Goal: Task Accomplishment & Management: Complete application form

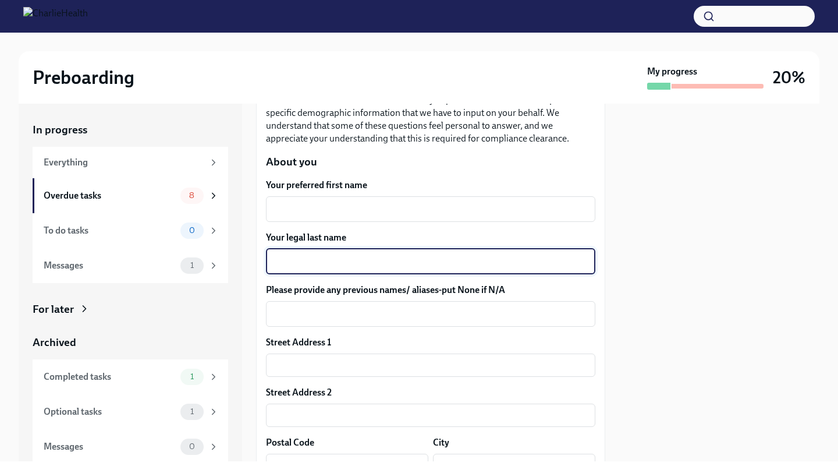
scroll to position [143, 0]
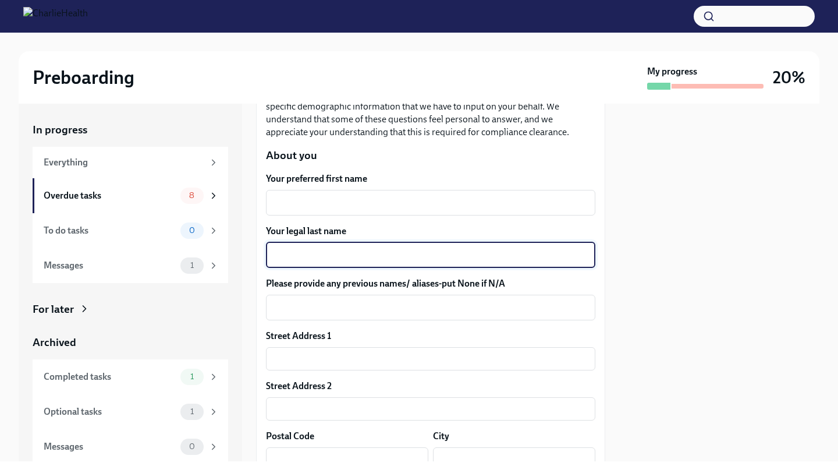
click at [345, 254] on textarea "Your legal last name" at bounding box center [431, 255] width 316 height 14
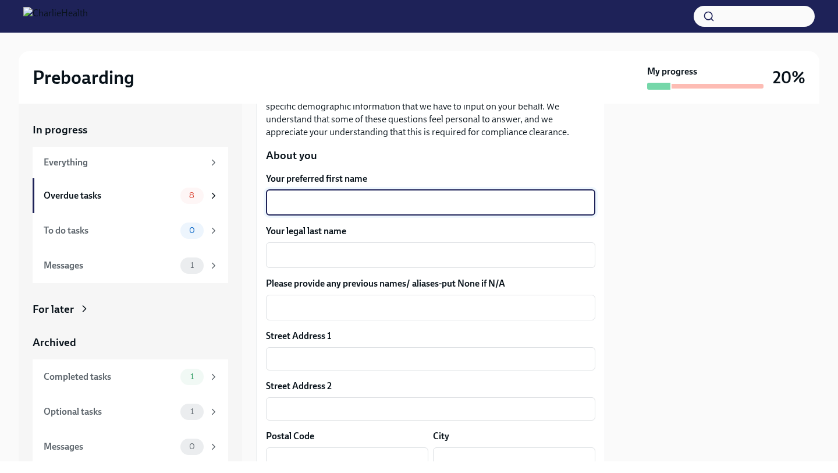
click at [346, 201] on textarea "Your preferred first name" at bounding box center [431, 203] width 316 height 14
type textarea "Briauna"
click at [303, 255] on textarea "Your legal last name" at bounding box center [431, 255] width 316 height 14
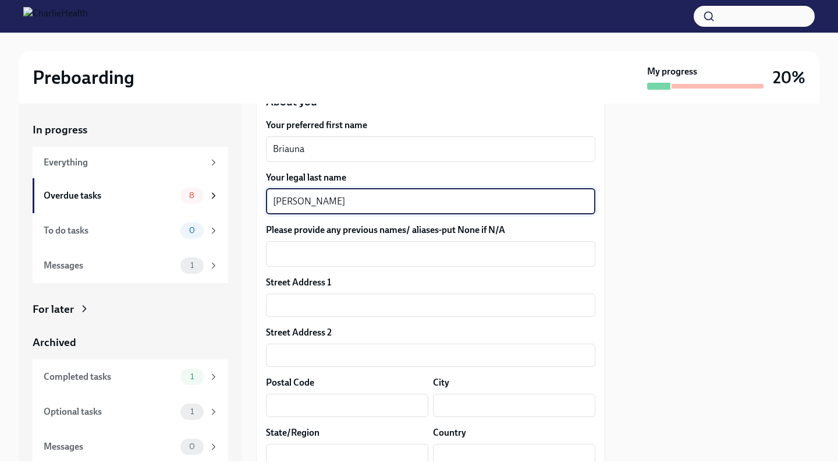
scroll to position [202, 0]
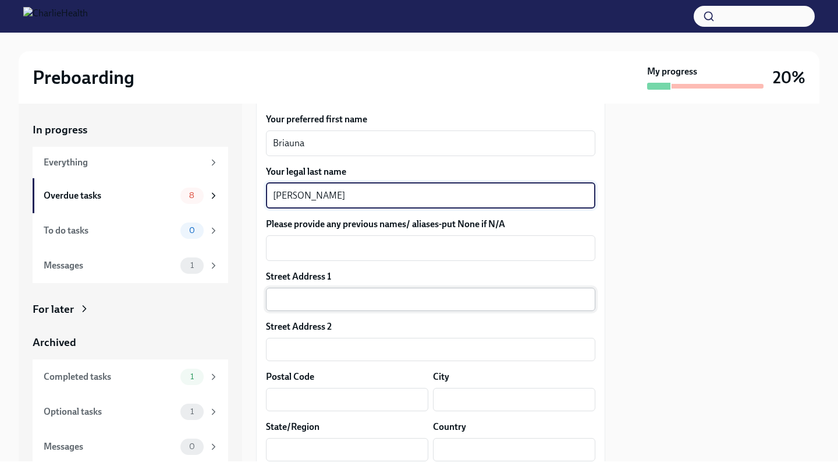
type textarea "[PERSON_NAME]"
click at [320, 303] on input "text" at bounding box center [431, 299] width 330 height 23
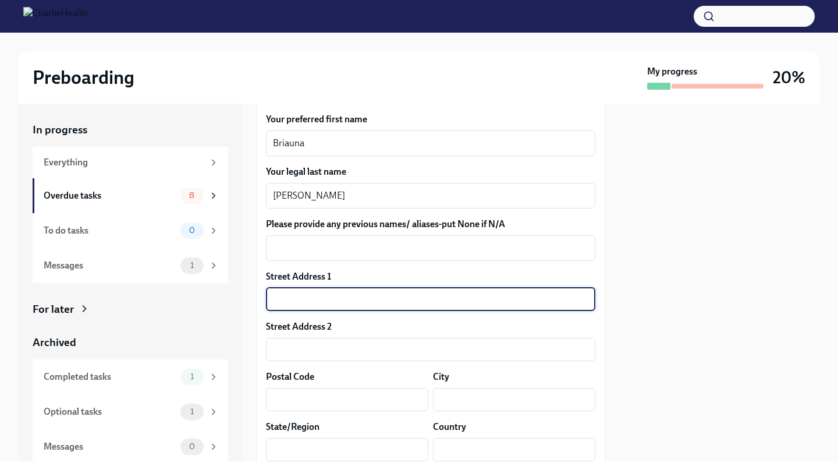
type input "[STREET_ADDRESS][PERSON_NAME]"
type input "30096"
type input "Duluth"
type input "PA"
type input "US"
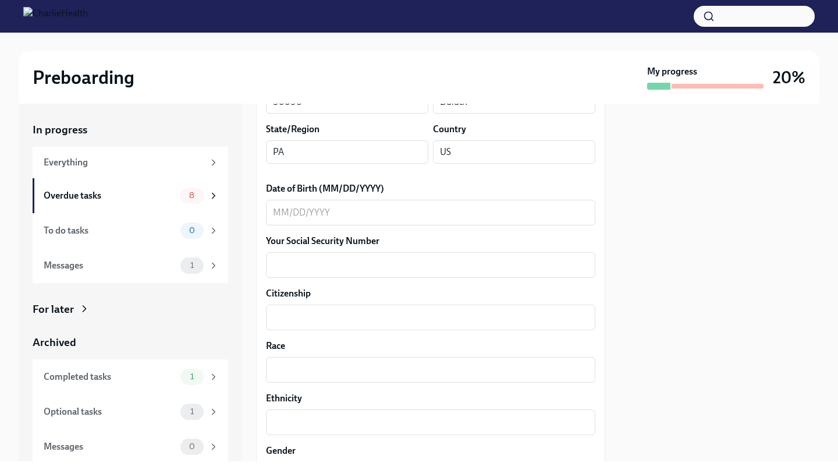
scroll to position [501, 0]
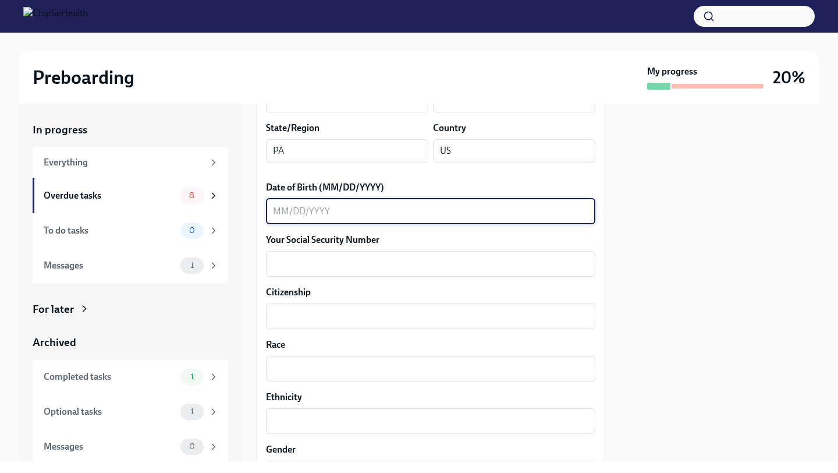
click at [394, 207] on textarea "Date of Birth (MM/DD/YYYY)" at bounding box center [431, 211] width 316 height 14
type textarea "[DATE]"
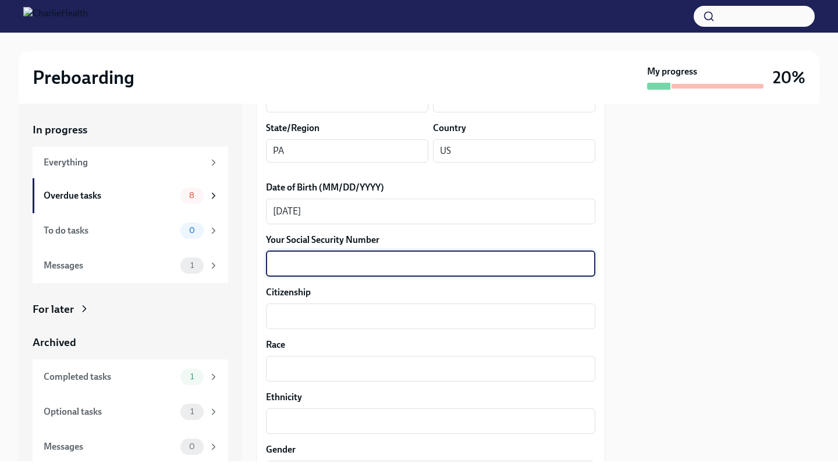
click at [361, 260] on textarea "Your Social Security Number" at bounding box center [431, 264] width 316 height 14
type textarea "209-74-8294"
click at [335, 317] on textarea "Citizenship" at bounding box center [431, 316] width 316 height 14
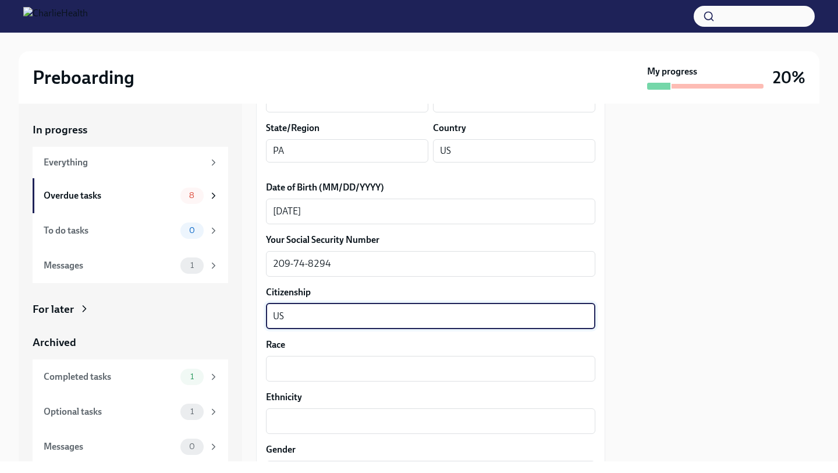
scroll to position [563, 0]
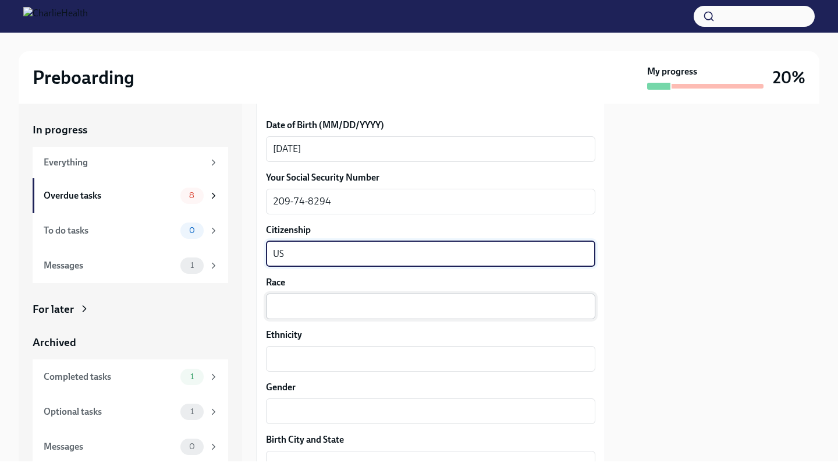
type textarea "US"
click at [334, 313] on textarea "Race" at bounding box center [431, 306] width 316 height 14
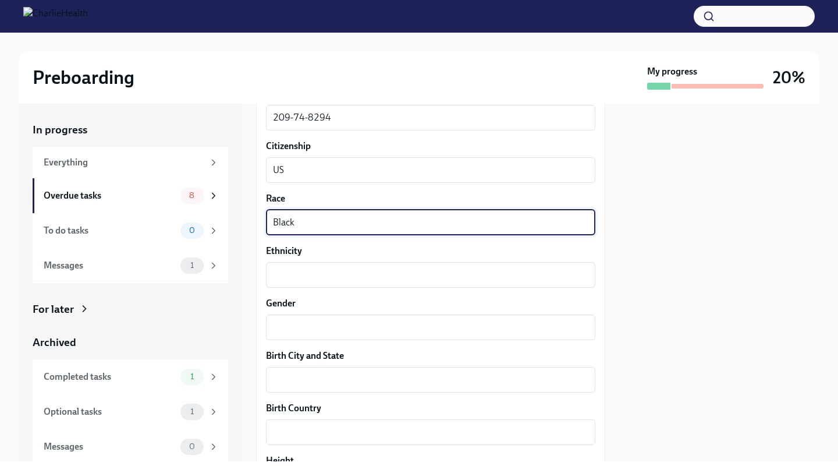
scroll to position [672, 0]
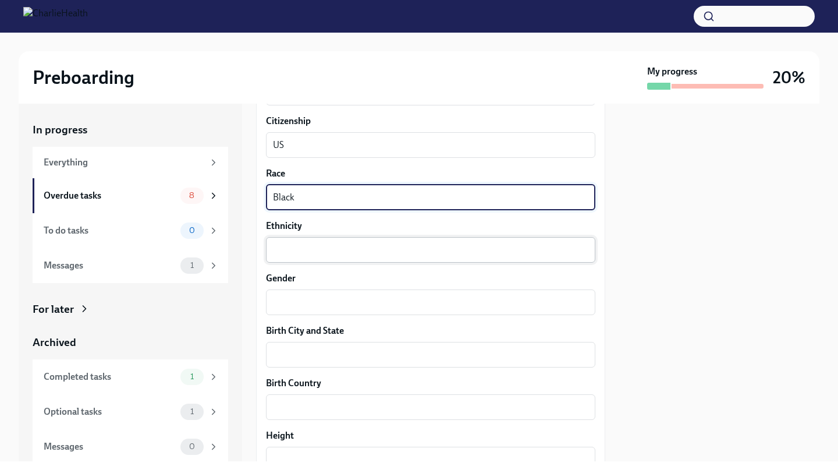
type textarea "Black"
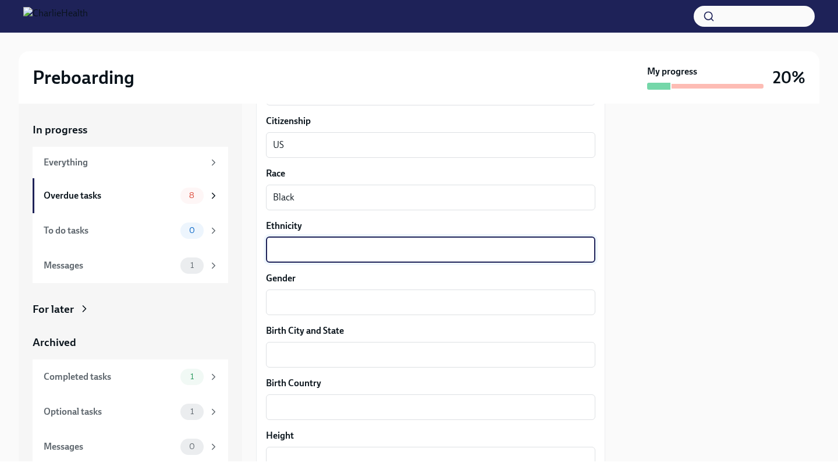
click at [335, 253] on textarea "Ethnicity" at bounding box center [431, 250] width 316 height 14
type textarea "Black"
click at [325, 303] on textarea "Gender" at bounding box center [431, 302] width 316 height 14
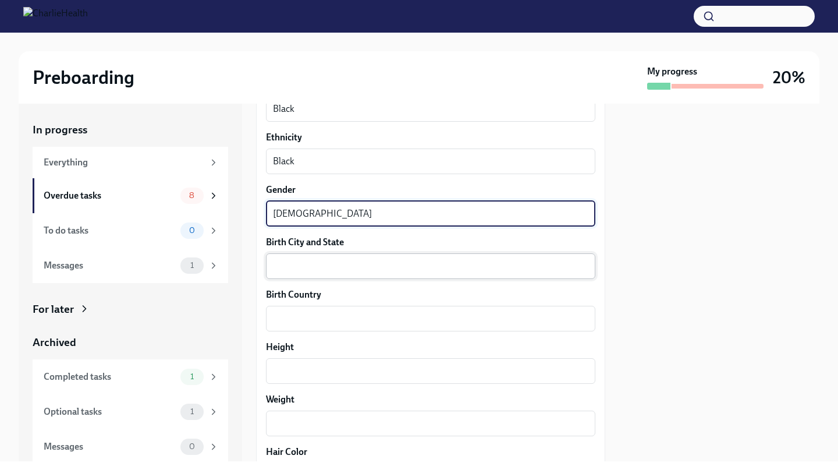
scroll to position [766, 0]
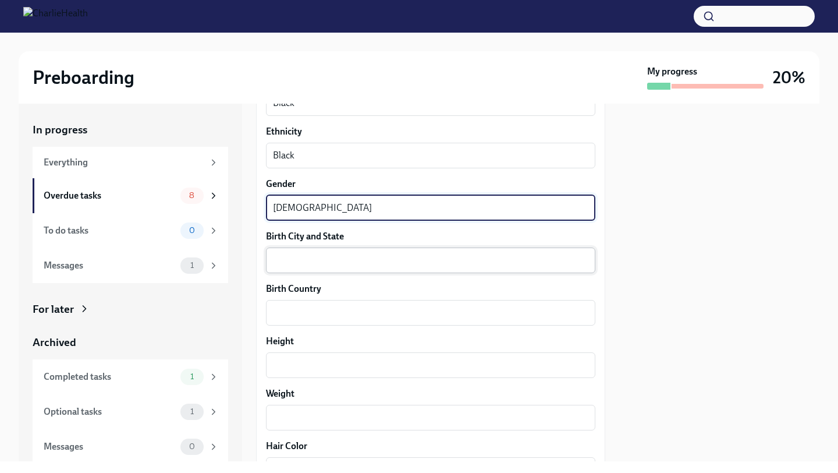
type textarea "[DEMOGRAPHIC_DATA]"
click at [339, 264] on textarea "Birth City and State" at bounding box center [431, 260] width 316 height 14
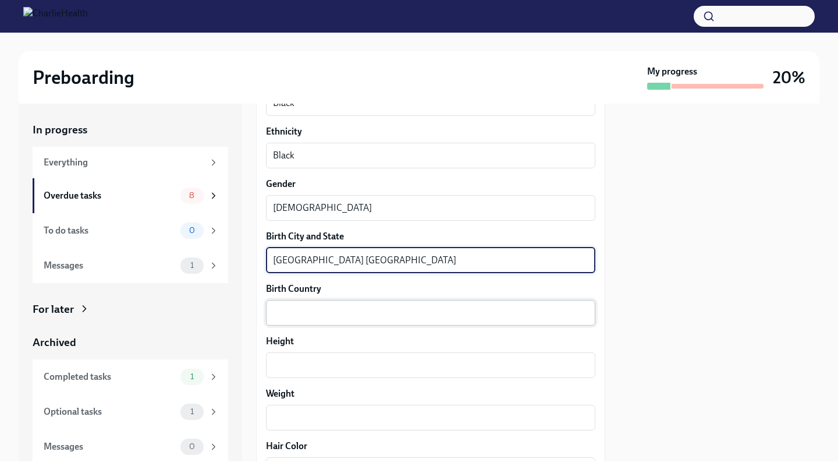
type textarea "[GEOGRAPHIC_DATA] [GEOGRAPHIC_DATA]"
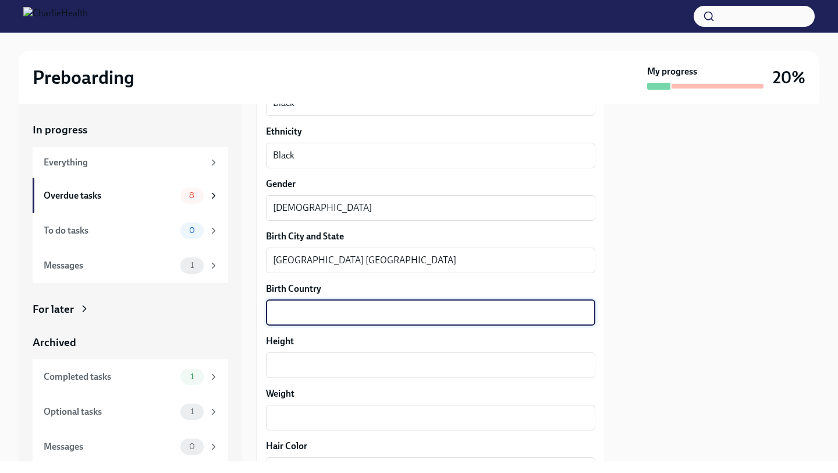
click at [312, 313] on textarea "Birth Country" at bounding box center [431, 313] width 316 height 14
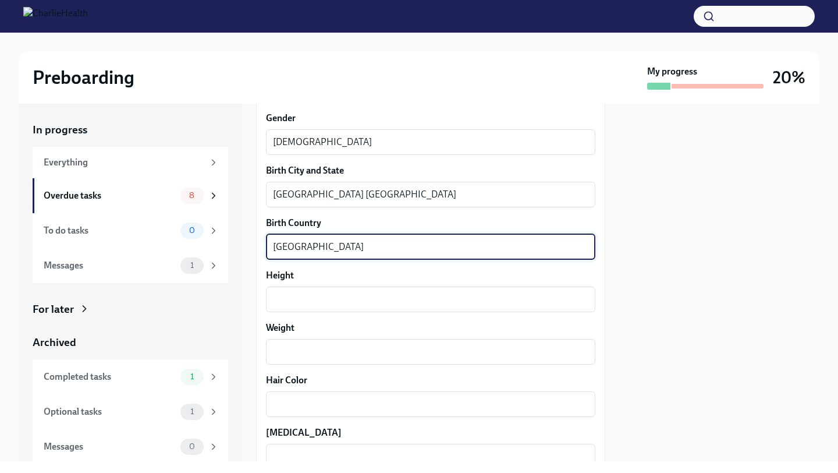
scroll to position [846, 0]
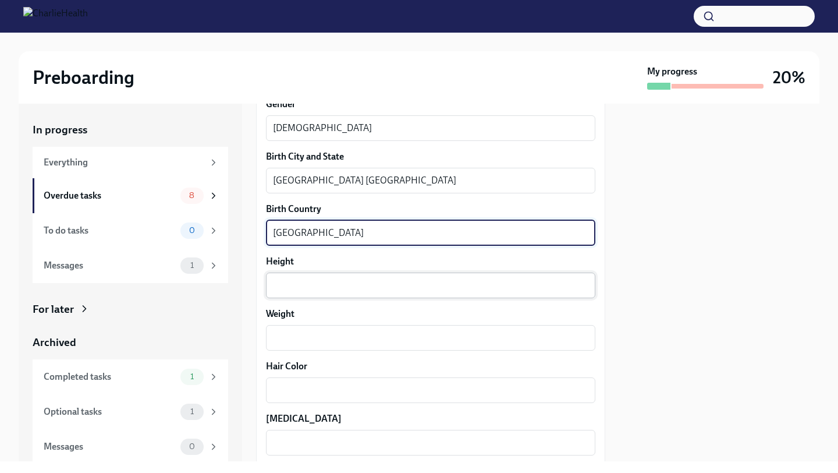
type textarea "[GEOGRAPHIC_DATA]"
click at [317, 284] on textarea "Height" at bounding box center [431, 285] width 316 height 14
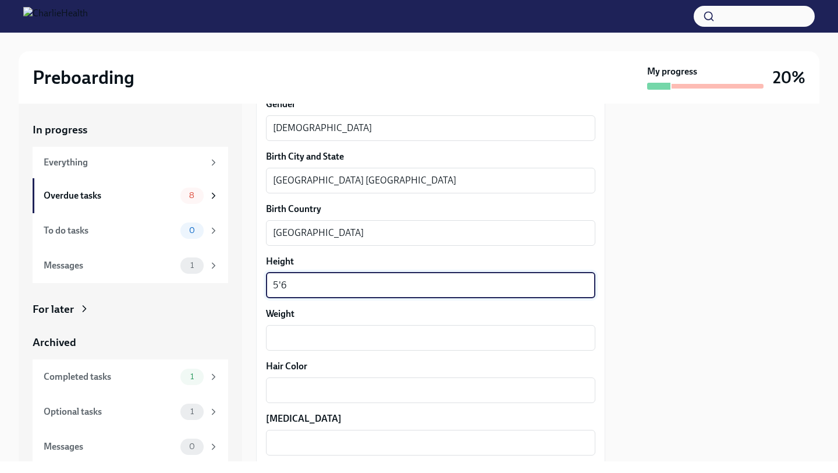
scroll to position [884, 0]
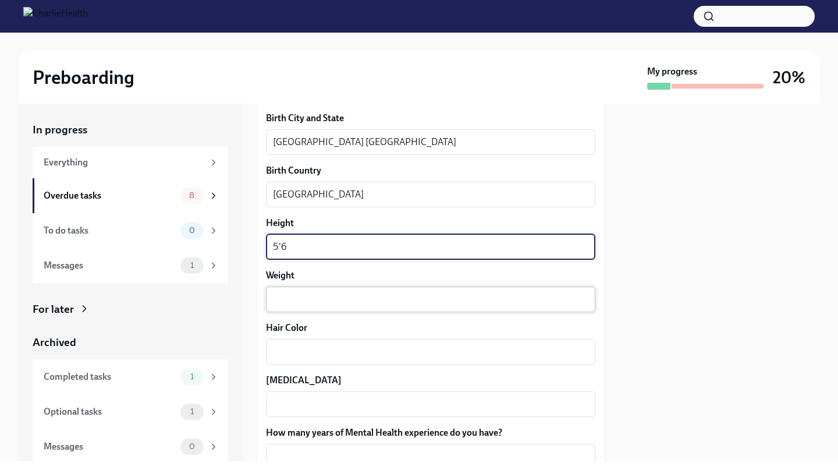
type textarea "5'6"
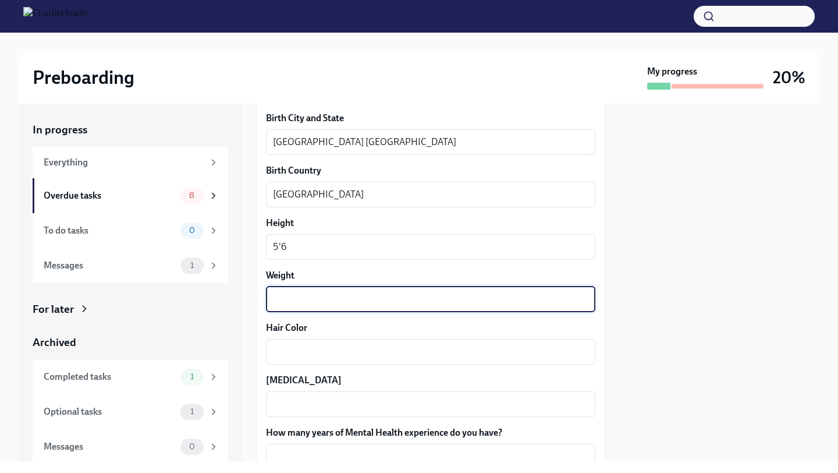
click at [318, 295] on textarea "Weight" at bounding box center [431, 299] width 316 height 14
type textarea "180"
click at [307, 348] on textarea "Hair Color" at bounding box center [431, 352] width 316 height 14
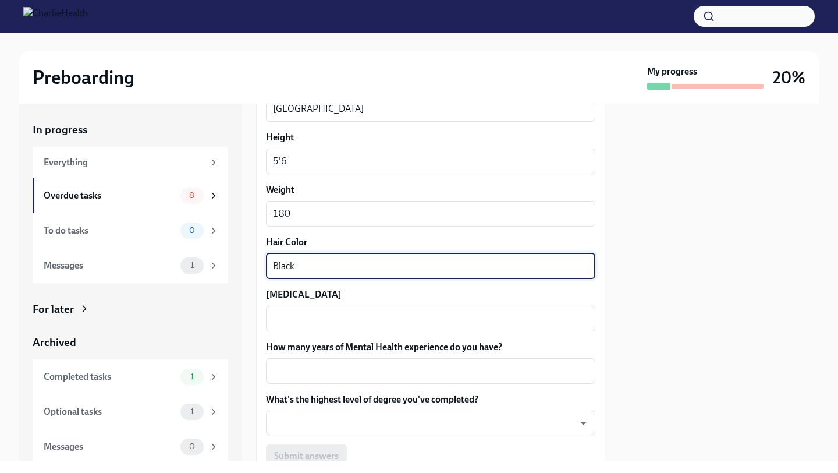
scroll to position [983, 0]
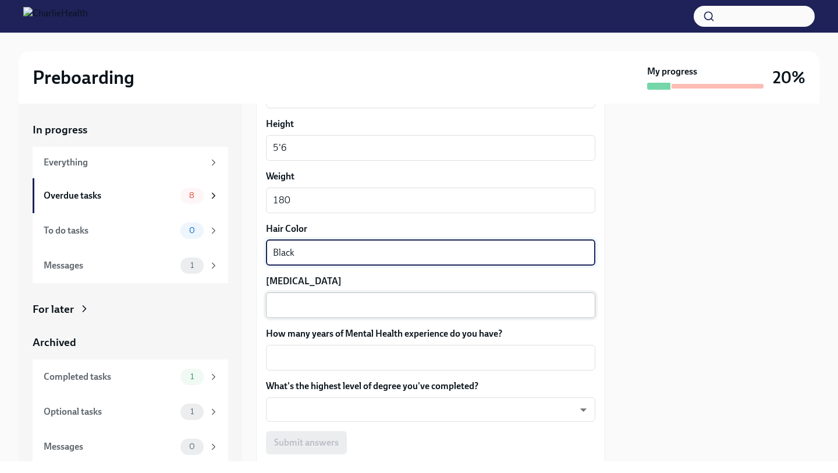
type textarea "Black"
click at [320, 295] on div "x ​" at bounding box center [431, 305] width 330 height 26
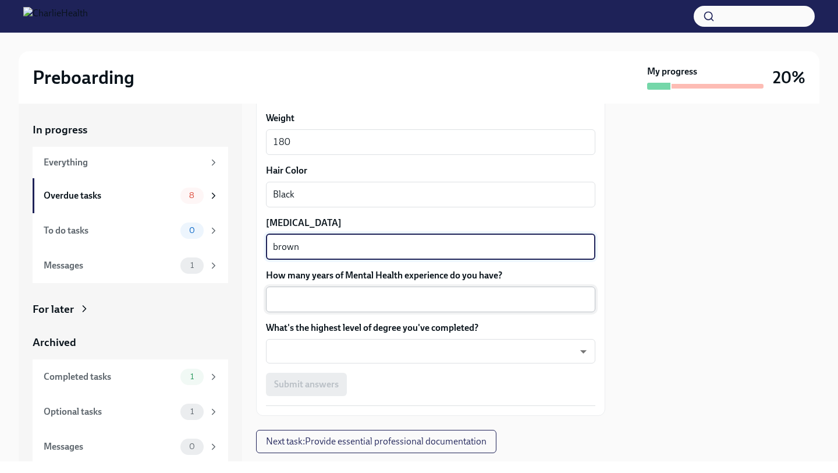
scroll to position [1042, 0]
type textarea "brown"
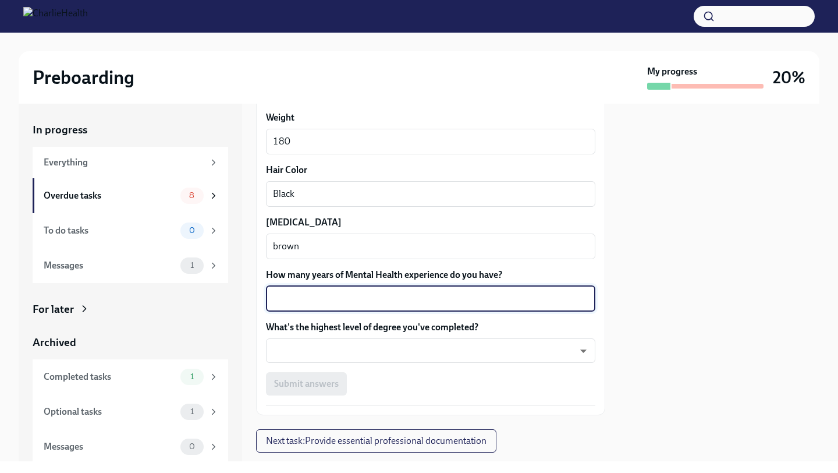
click at [327, 302] on textarea "How many years of Mental Health experience do you have?" at bounding box center [431, 299] width 316 height 14
type textarea "3"
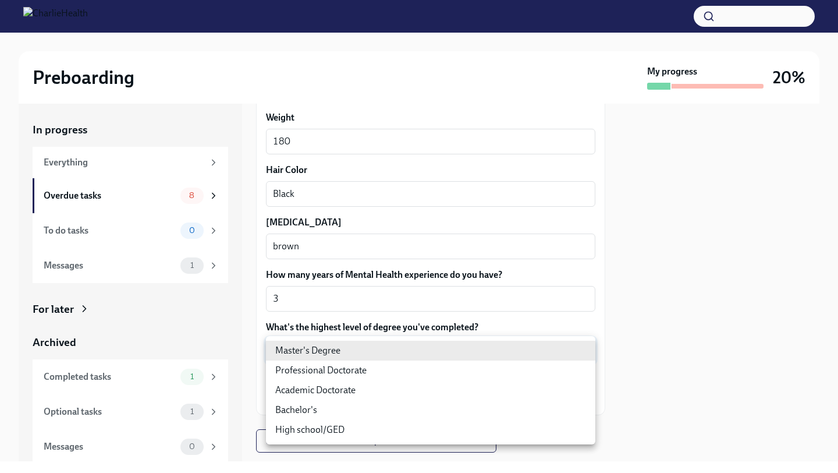
click at [325, 344] on body "Preboarding My progress 20% In progress Everything Overdue tasks 8 To do tasks …" at bounding box center [419, 236] width 838 height 473
click at [327, 347] on li "Master's Degree" at bounding box center [431, 351] width 330 height 20
type input "2vBr-ghkD"
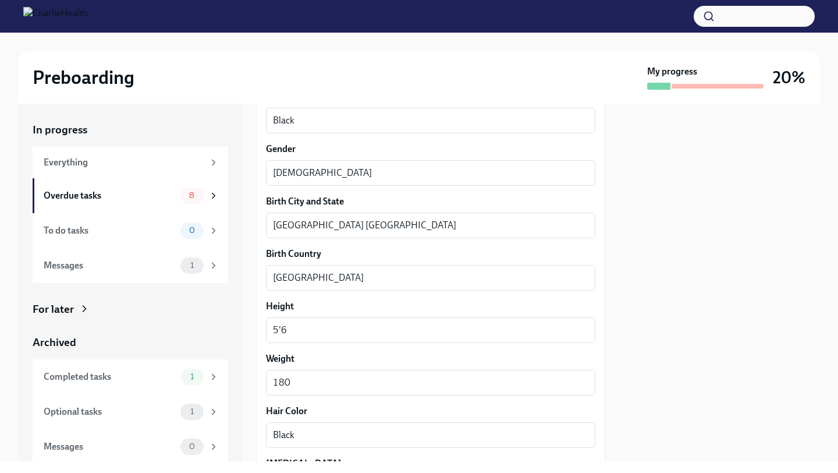
scroll to position [1071, 0]
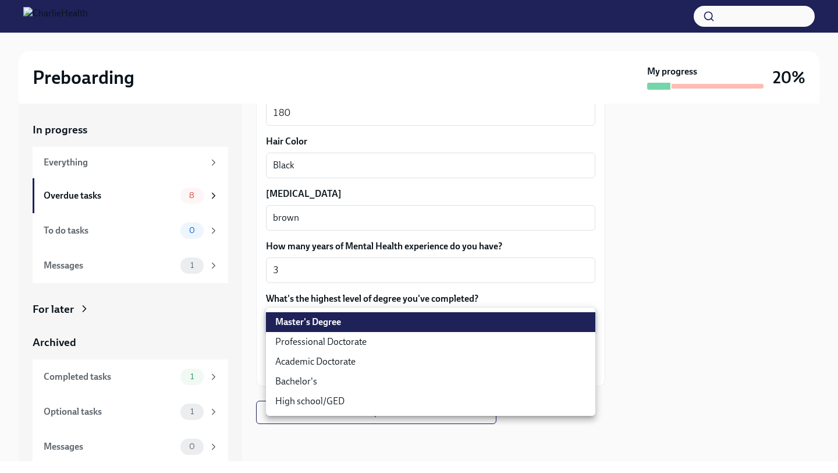
click at [433, 263] on div at bounding box center [419, 236] width 838 height 473
click at [398, 324] on body "Preboarding My progress 20% In progress Everything Overdue tasks 8 To do tasks …" at bounding box center [419, 236] width 838 height 473
click at [392, 324] on li "Master's Degree" at bounding box center [431, 322] width 330 height 20
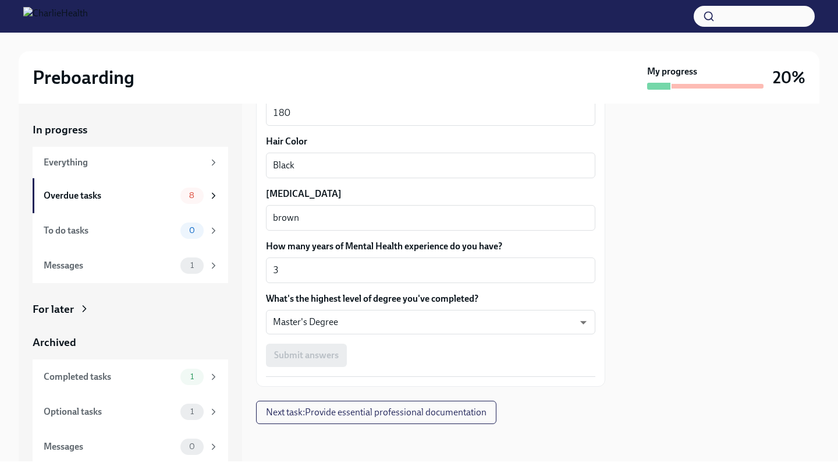
click at [321, 353] on div "Submit answers" at bounding box center [431, 355] width 330 height 23
click at [350, 409] on span "Next task : Provide essential professional documentation" at bounding box center [376, 412] width 221 height 12
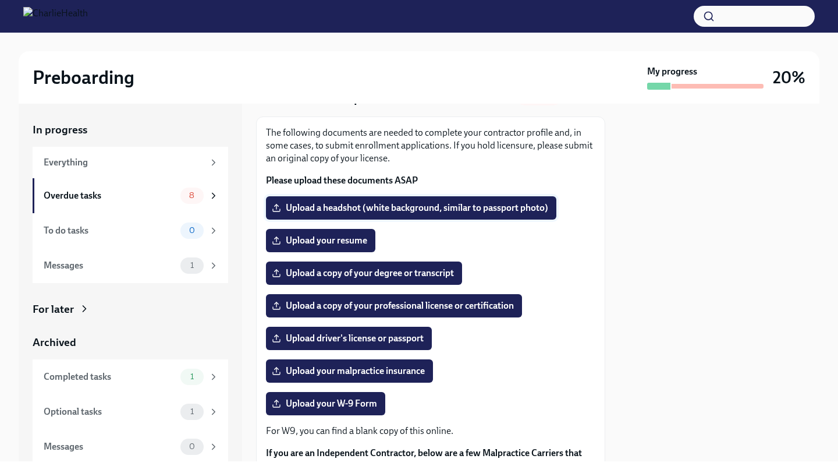
scroll to position [71, 0]
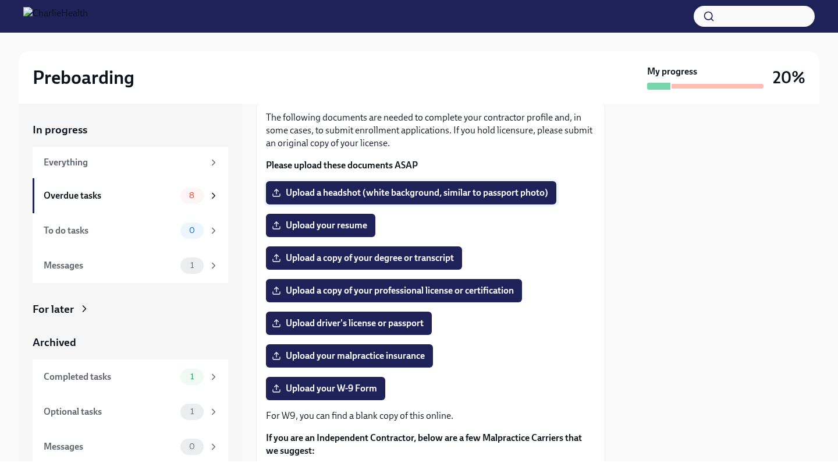
click at [362, 199] on span "Upload a headshot (white background, similar to passport photo)" at bounding box center [411, 193] width 274 height 12
click at [0, 0] on input "Upload a headshot (white background, similar to passport photo)" at bounding box center [0, 0] width 0 height 0
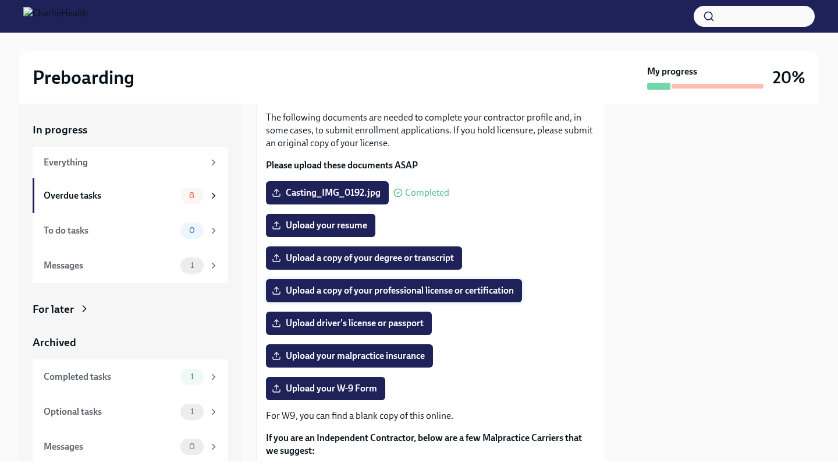
click at [349, 296] on span "Upload a copy of your professional license or certification" at bounding box center [394, 291] width 240 height 12
click at [0, 0] on input "Upload a copy of your professional license or certification" at bounding box center [0, 0] width 0 height 0
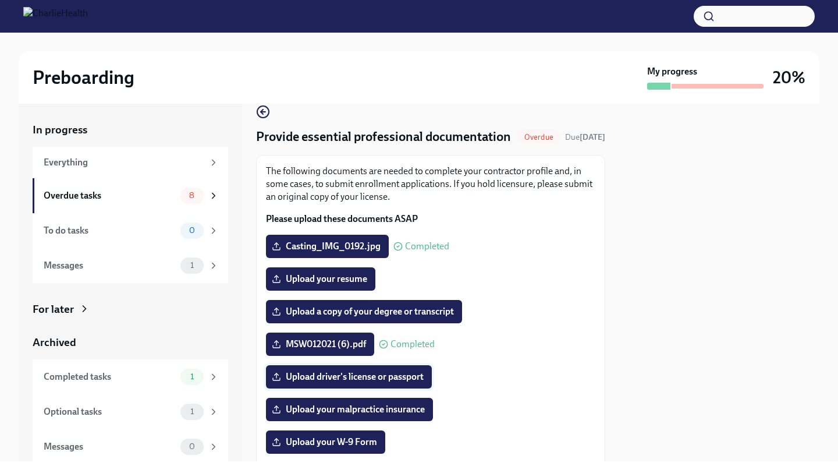
scroll to position [25, 0]
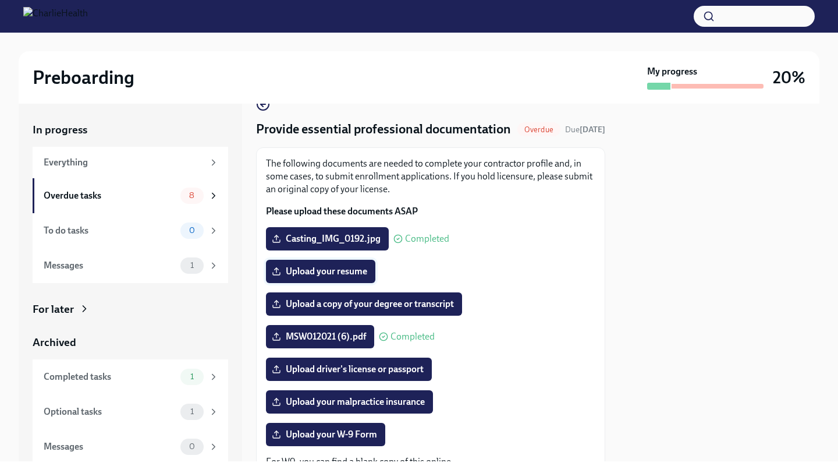
click at [364, 277] on span "Upload your resume" at bounding box center [320, 271] width 93 height 12
click at [0, 0] on input "Upload your resume" at bounding box center [0, 0] width 0 height 0
click at [592, 280] on div "Briauna_Brownfield_Full_Resume.docx" at bounding box center [431, 271] width 330 height 23
